Goal: Transaction & Acquisition: Purchase product/service

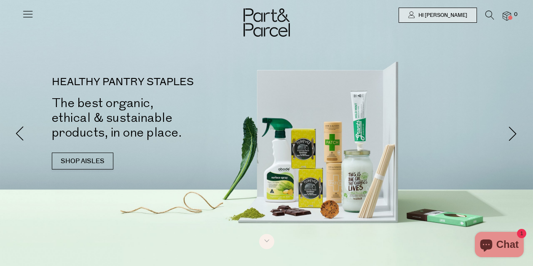
click at [25, 5] on div at bounding box center [28, 11] width 12 height 23
click at [22, 11] on icon at bounding box center [28, 14] width 12 height 12
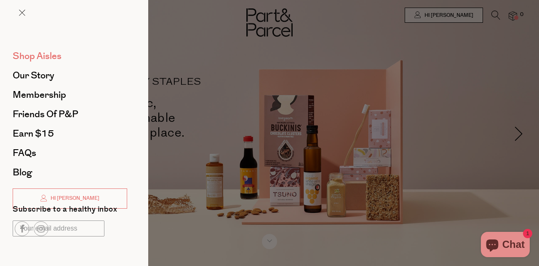
click at [50, 58] on span "Shop Aisles" at bounding box center [37, 55] width 49 height 13
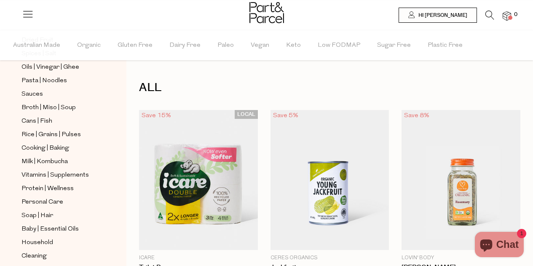
scroll to position [295, 0]
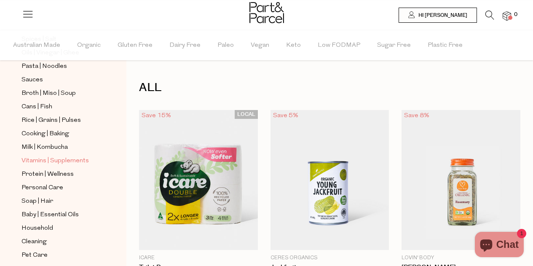
click at [79, 156] on span "Vitamins | Supplements" at bounding box center [54, 161] width 67 height 10
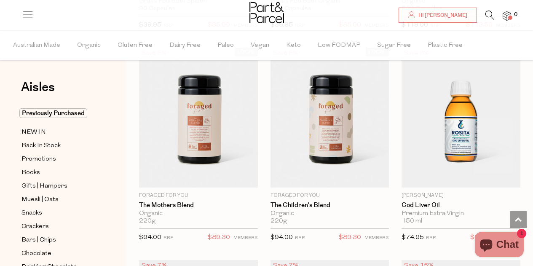
scroll to position [2823, 0]
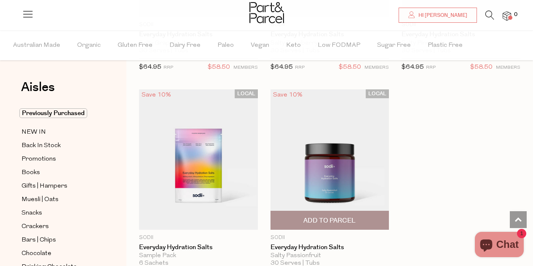
scroll to position [3749, 0]
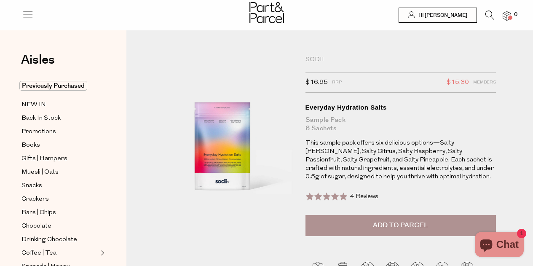
click at [361, 196] on span "4 Reviews" at bounding box center [364, 196] width 28 height 6
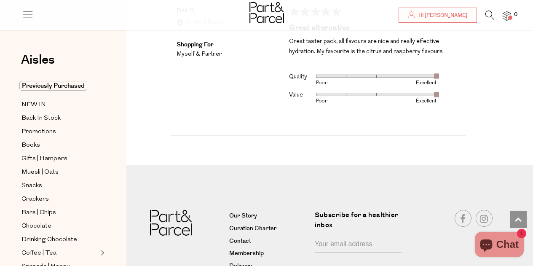
scroll to position [1833, 0]
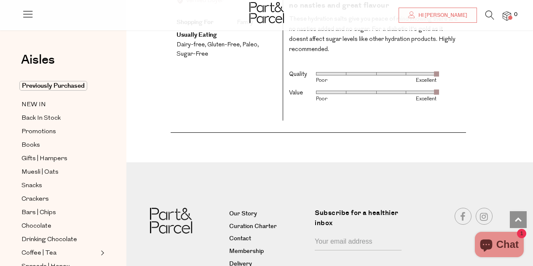
scroll to position [1348, 0]
